Goal: Browse casually: Explore the website without a specific task or goal

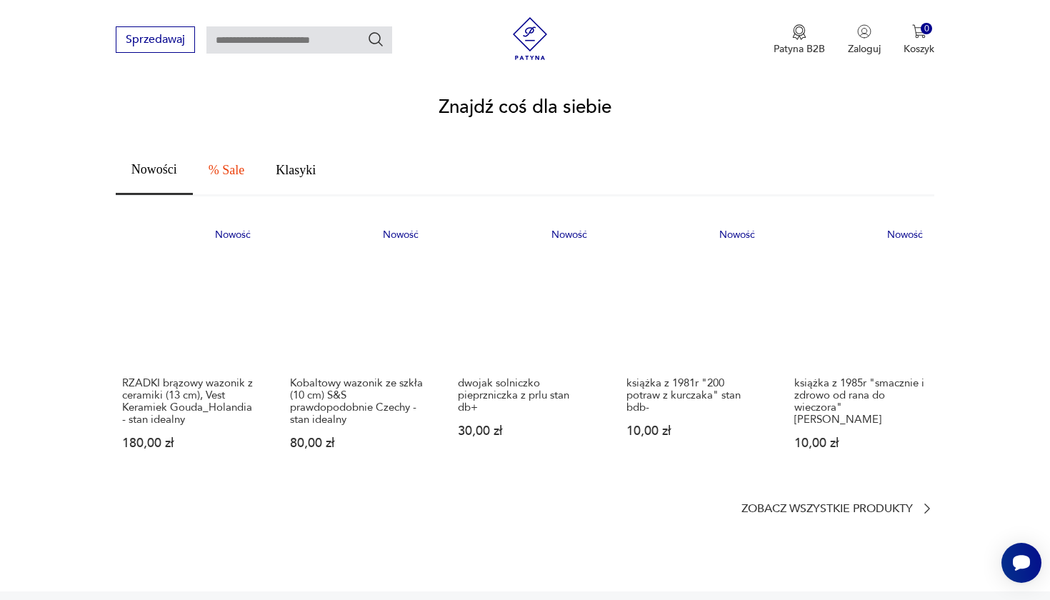
scroll to position [838, 0]
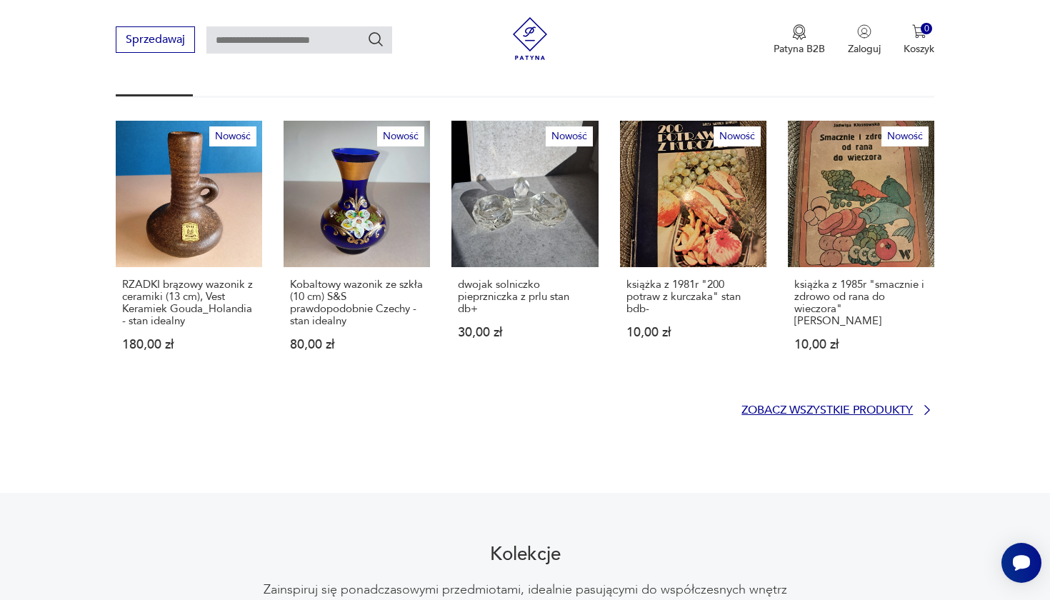
click at [806, 406] on p "Zobacz wszystkie produkty" at bounding box center [826, 410] width 171 height 9
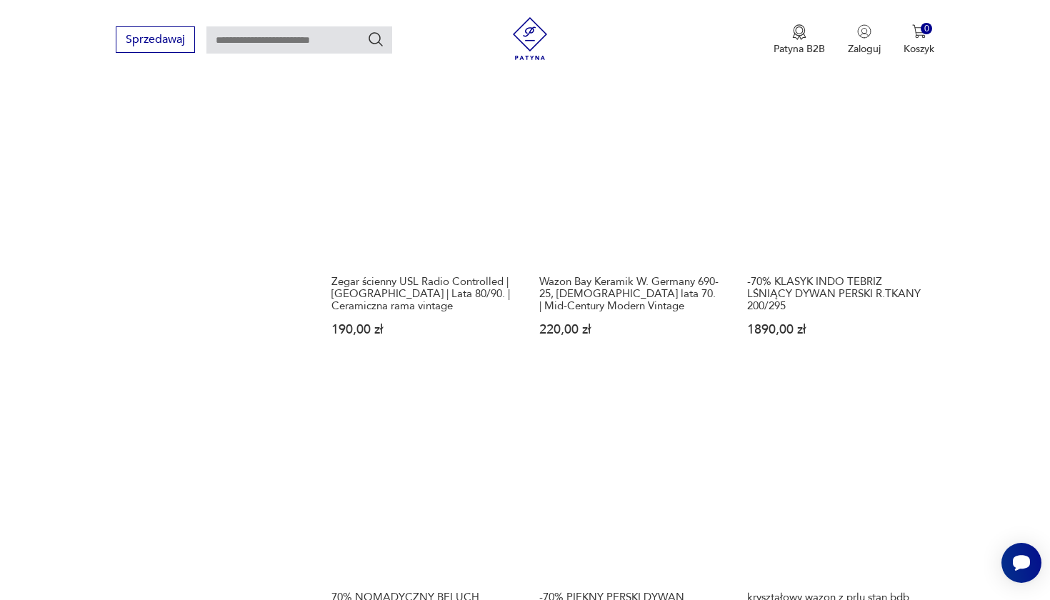
scroll to position [1336, 0]
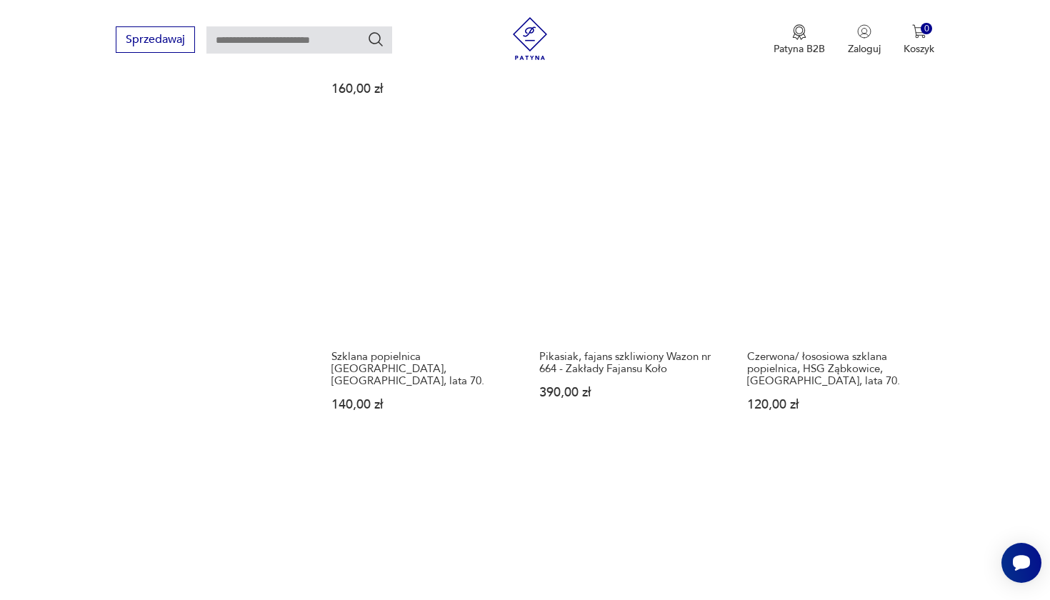
scroll to position [1356, 0]
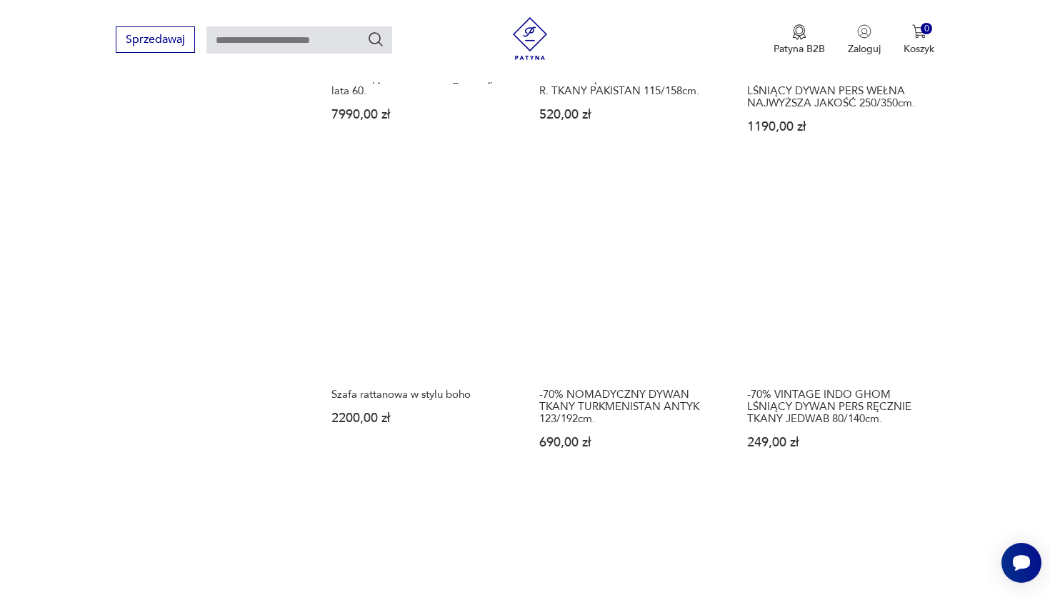
scroll to position [1527, 0]
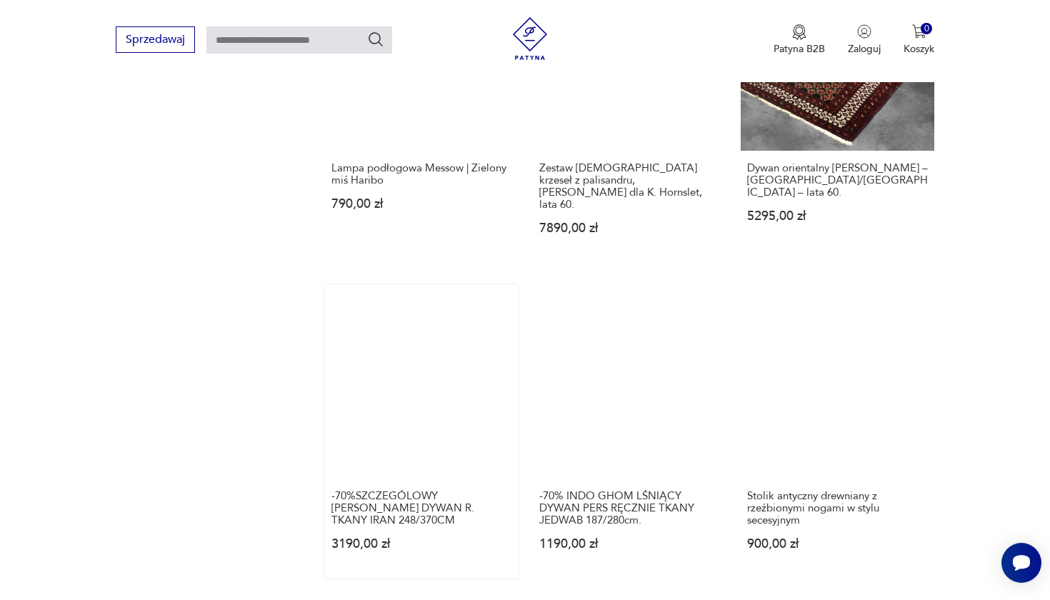
scroll to position [1165, 0]
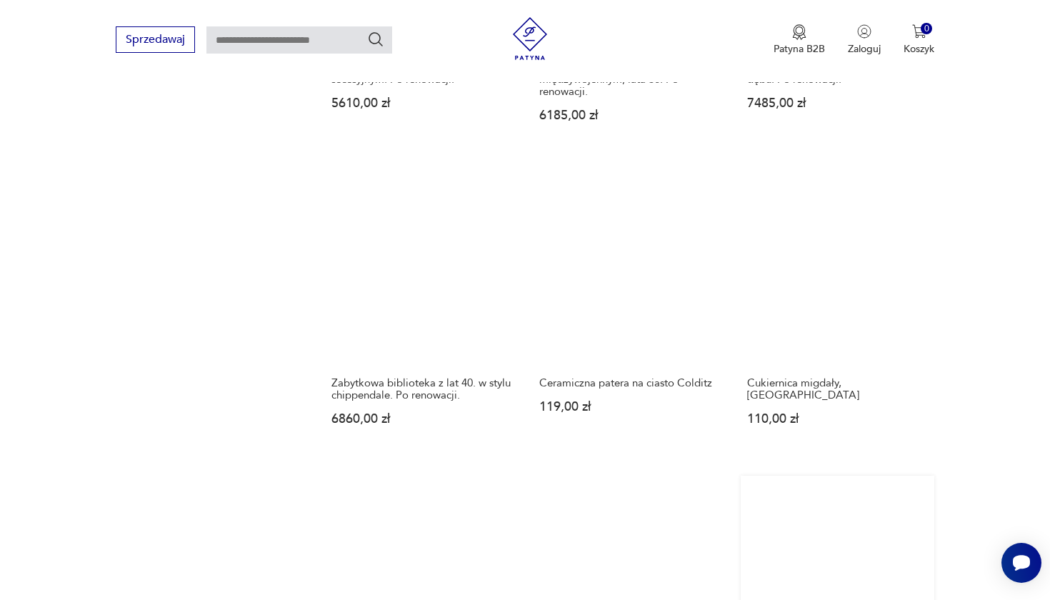
scroll to position [1294, 0]
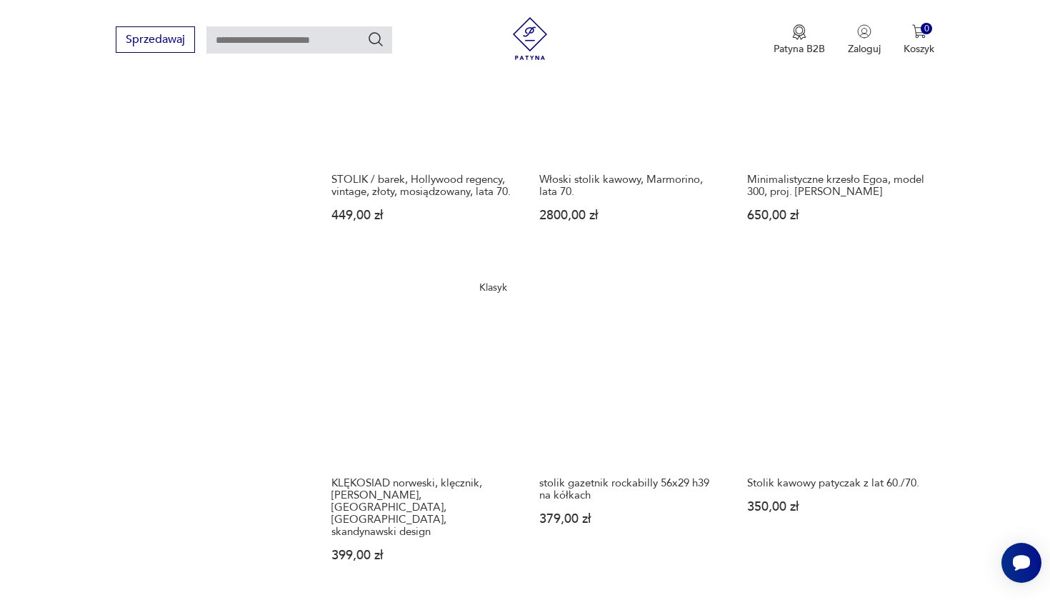
scroll to position [1127, 0]
